Goal: Transaction & Acquisition: Purchase product/service

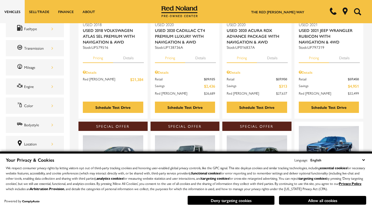
scroll to position [36, 0]
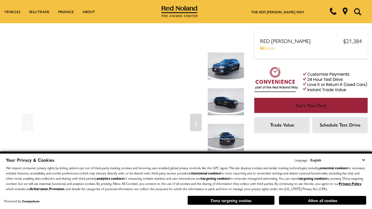
scroll to position [305, 0]
